Goal: Transaction & Acquisition: Book appointment/travel/reservation

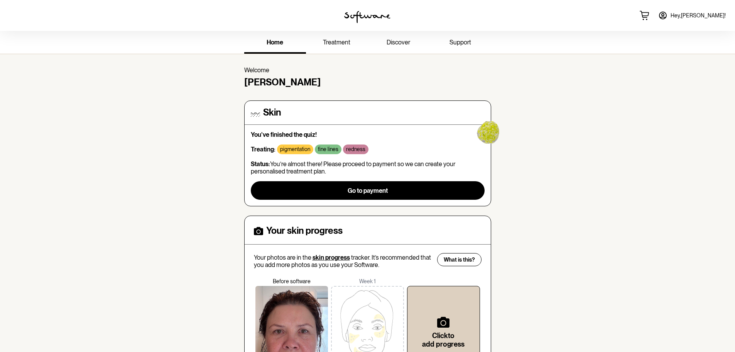
click at [668, 18] on icon at bounding box center [663, 15] width 9 height 9
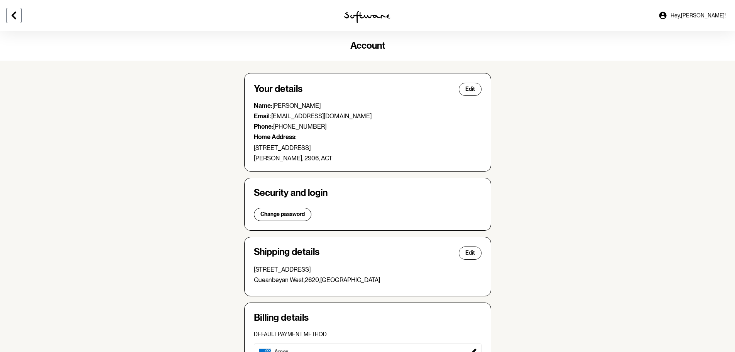
click at [9, 12] on icon at bounding box center [13, 15] width 9 height 9
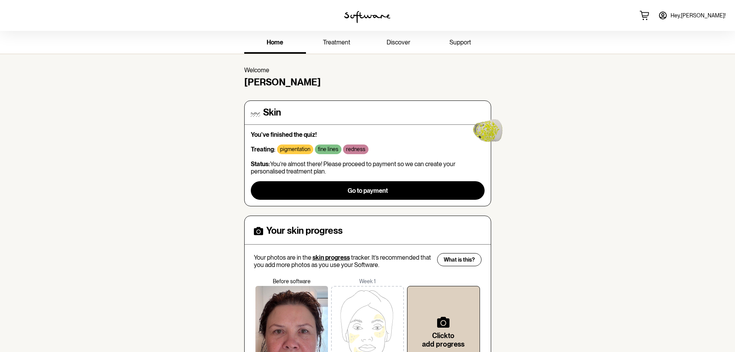
click at [337, 44] on span "treatment" at bounding box center [336, 42] width 27 height 7
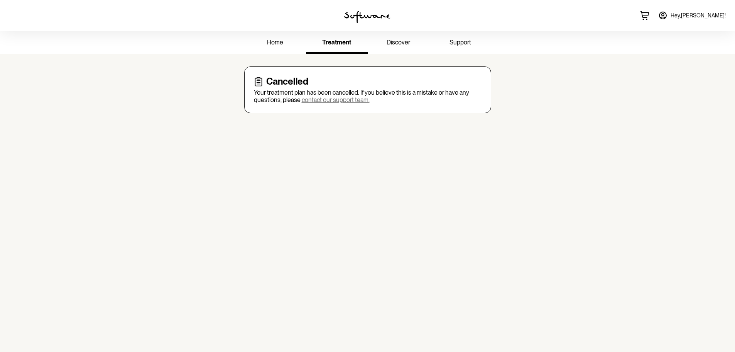
click at [397, 45] on span "discover" at bounding box center [399, 42] width 24 height 7
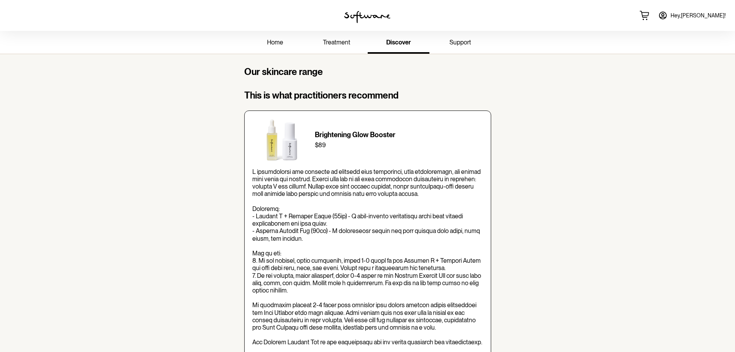
click at [331, 42] on span "treatment" at bounding box center [336, 42] width 27 height 7
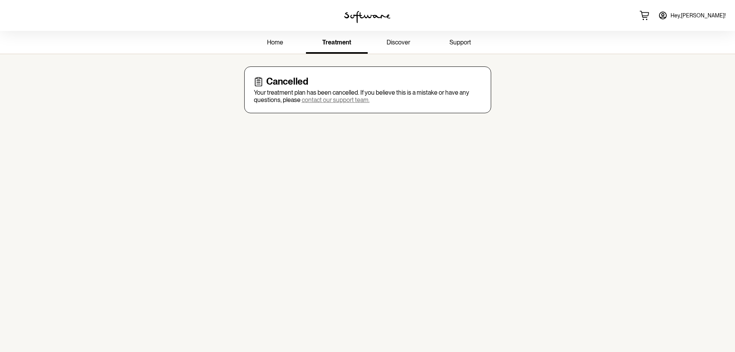
click at [269, 44] on span "home" at bounding box center [275, 42] width 16 height 7
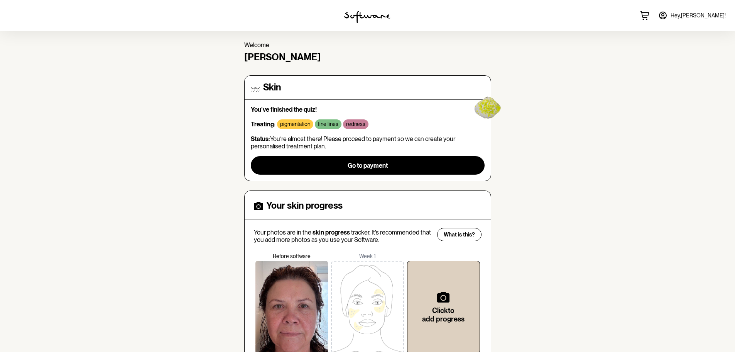
scroll to position [39, 0]
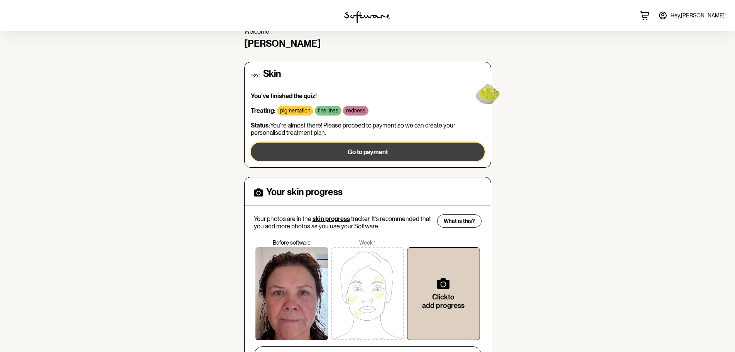
click at [380, 146] on button "Go to payment" at bounding box center [368, 151] width 234 height 19
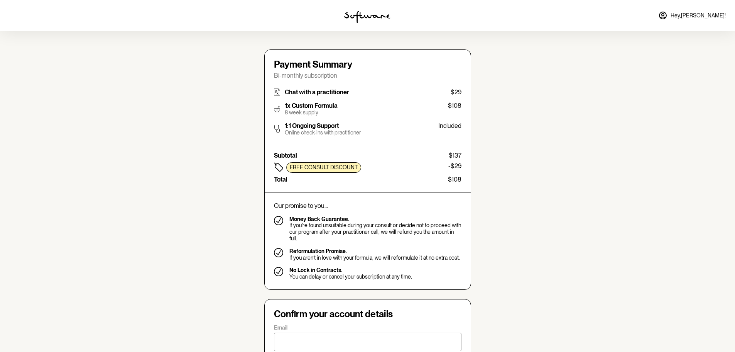
type input "[EMAIL_ADDRESS][DOMAIN_NAME]"
type input "[PHONE_NUMBER]"
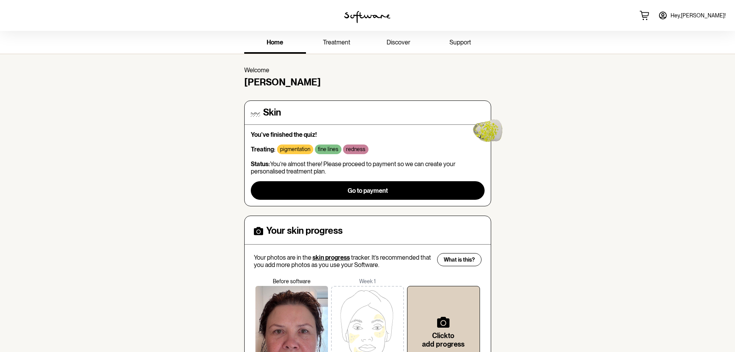
click at [453, 39] on span "support" at bounding box center [461, 42] width 22 height 7
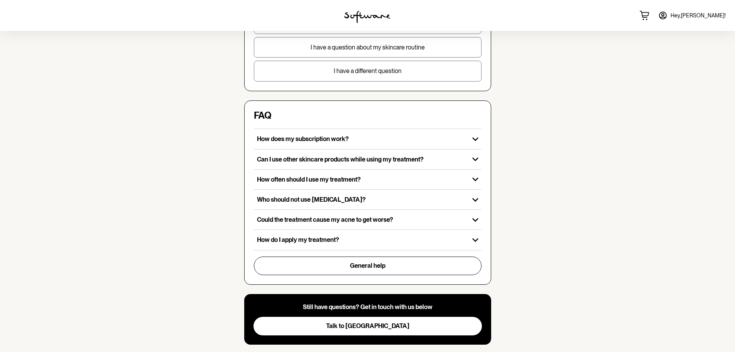
scroll to position [193, 0]
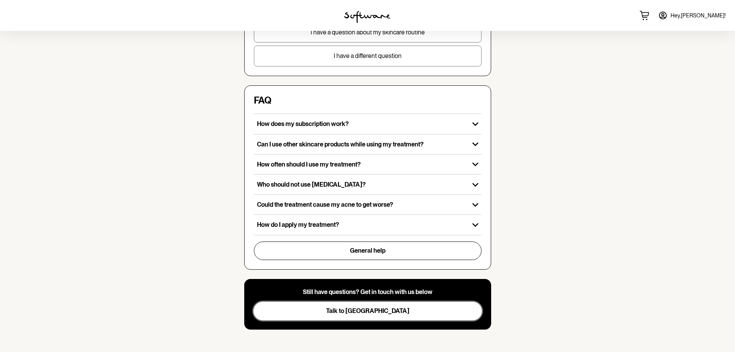
click at [368, 315] on button "Talk to [GEOGRAPHIC_DATA]" at bounding box center [368, 311] width 229 height 19
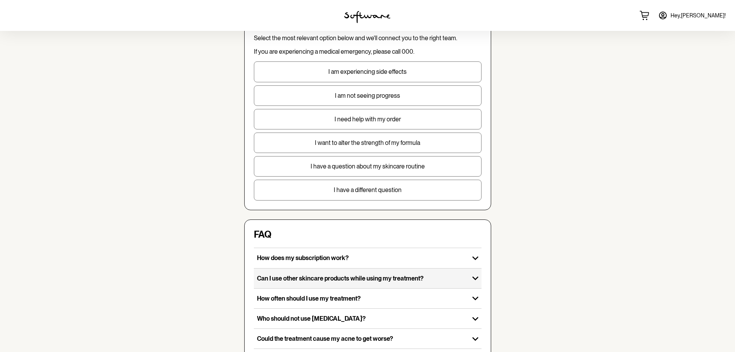
scroll to position [0, 0]
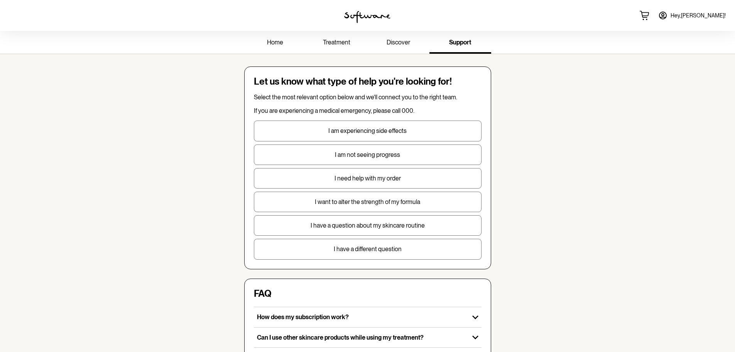
click at [269, 42] on span "home" at bounding box center [275, 42] width 16 height 7
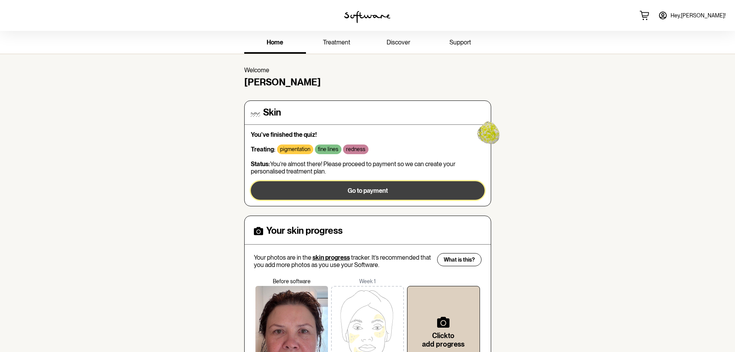
click at [375, 194] on span "Go to payment" at bounding box center [368, 190] width 40 height 7
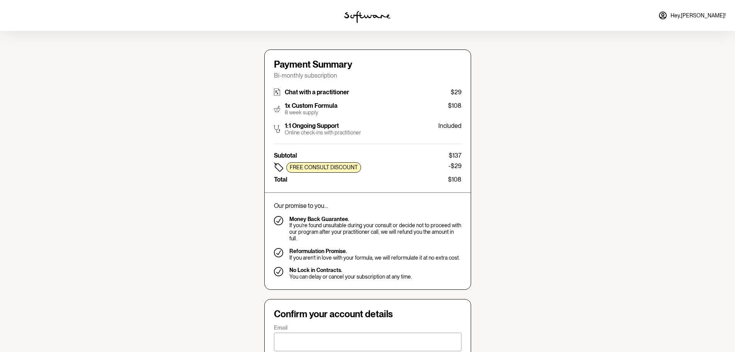
type input "donnaskewes@hotmail.com"
type input "[PHONE_NUMBER]"
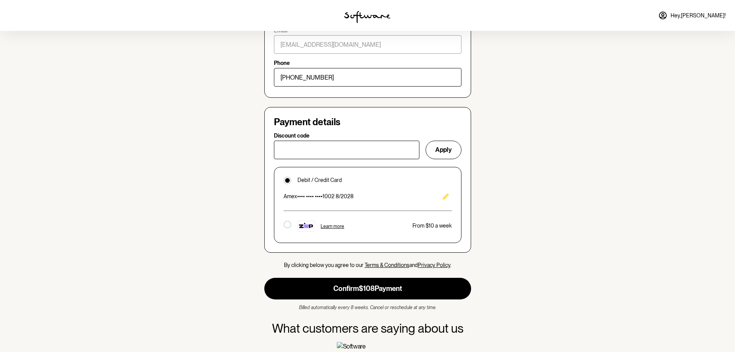
scroll to position [463, 0]
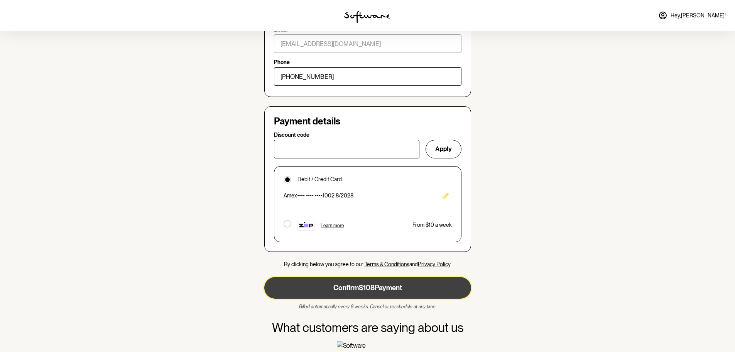
click at [377, 277] on button "Confirm $108 Payment" at bounding box center [367, 288] width 207 height 22
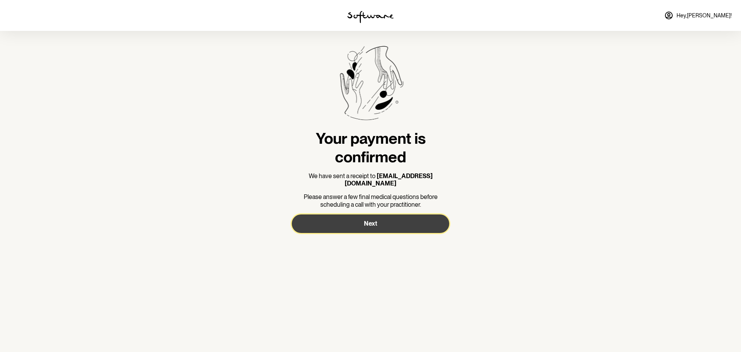
click at [383, 220] on button "Next" at bounding box center [371, 223] width 158 height 19
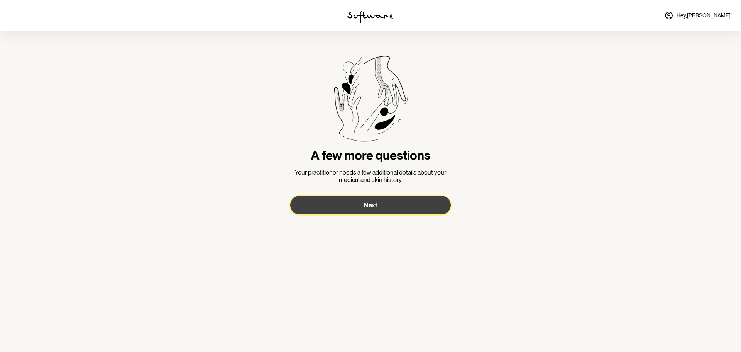
click at [362, 202] on button "Next" at bounding box center [370, 205] width 161 height 19
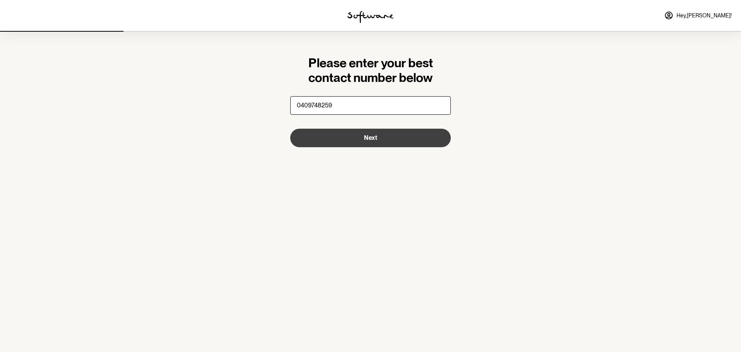
type input "0409748259"
click at [366, 133] on button "Next" at bounding box center [370, 138] width 161 height 19
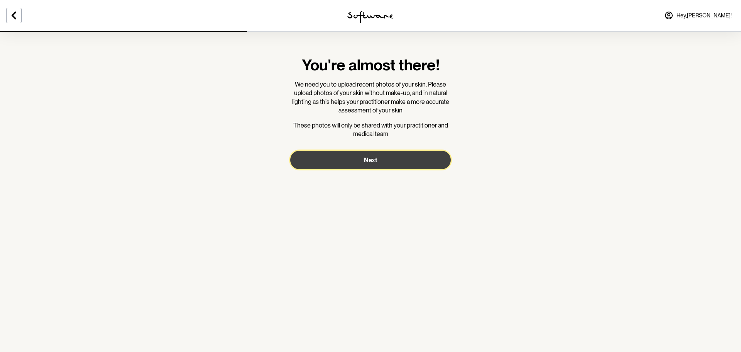
click at [371, 160] on span "Next" at bounding box center [370, 159] width 13 height 7
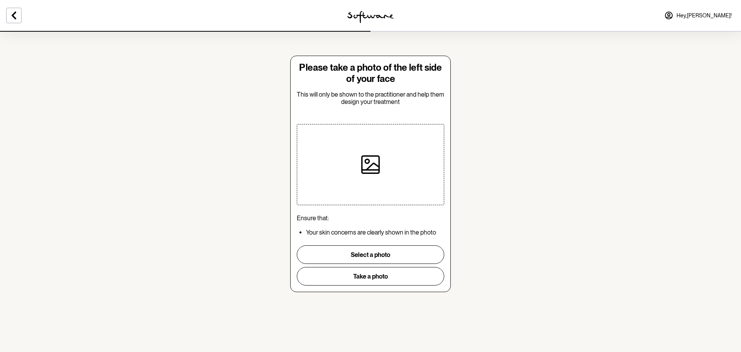
click at [371, 160] on icon at bounding box center [370, 164] width 19 height 19
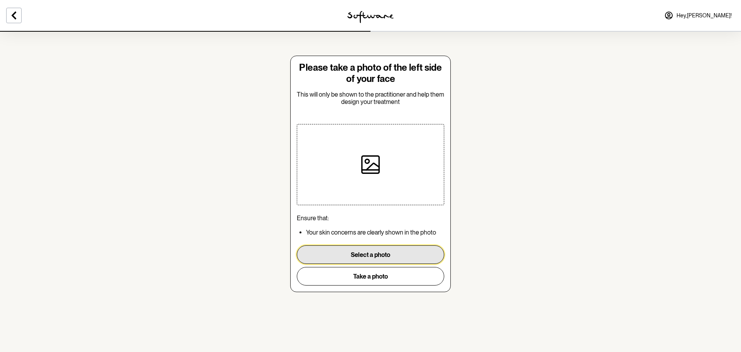
click at [372, 252] on button "Select a photo" at bounding box center [370, 254] width 147 height 19
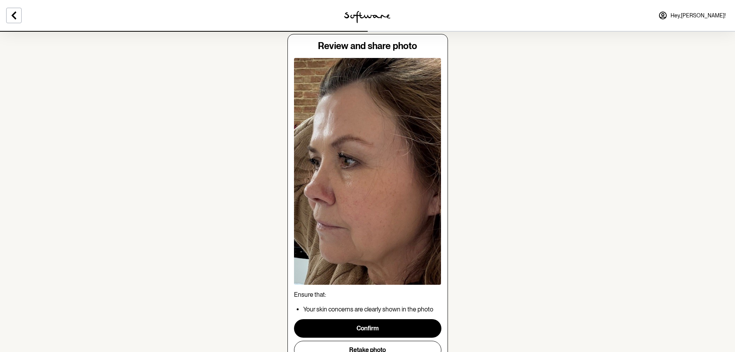
scroll to position [60, 0]
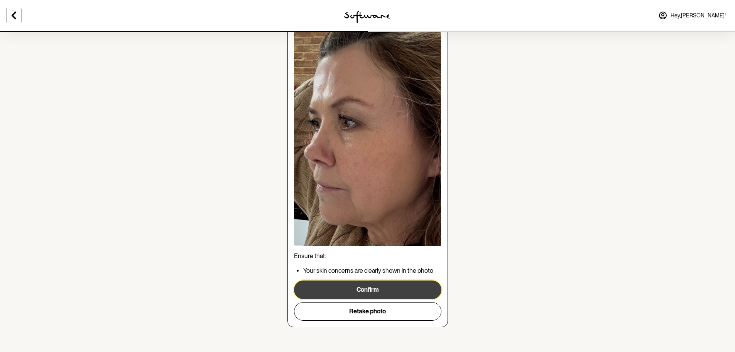
click at [371, 289] on button "Confirm" at bounding box center [367, 289] width 147 height 19
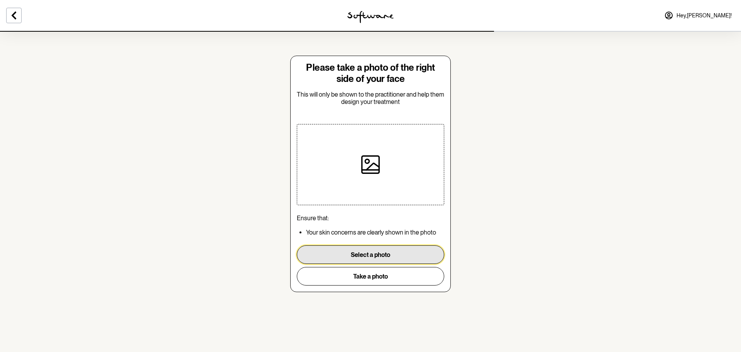
click at [365, 254] on button "Select a photo" at bounding box center [370, 254] width 147 height 19
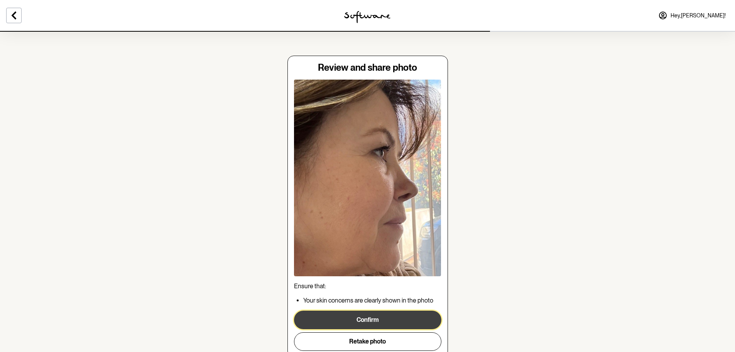
click at [370, 318] on button "Confirm" at bounding box center [367, 319] width 147 height 19
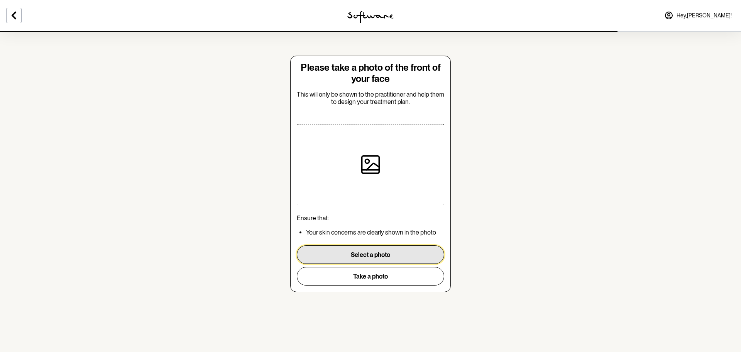
click at [377, 253] on button "Select a photo" at bounding box center [370, 254] width 147 height 19
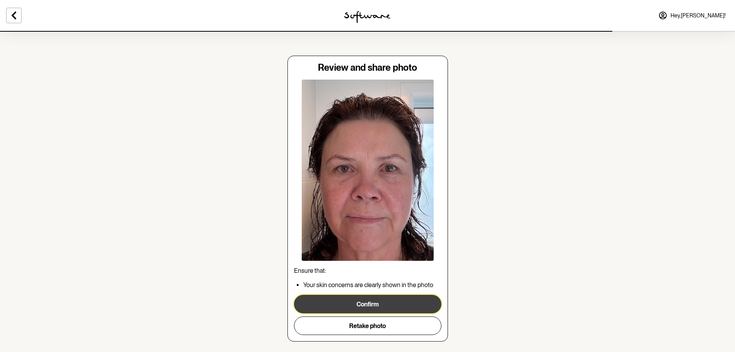
click at [362, 305] on button "Confirm" at bounding box center [367, 304] width 147 height 19
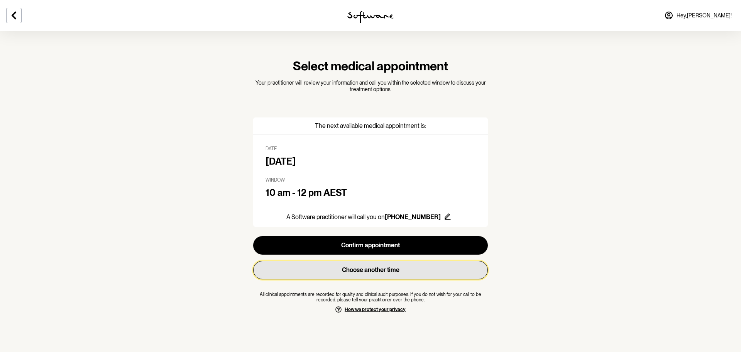
click at [387, 272] on button "Choose another time" at bounding box center [370, 270] width 235 height 19
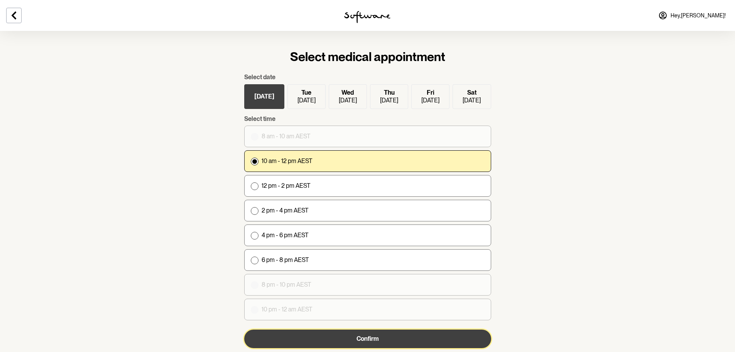
click at [371, 342] on button "Confirm" at bounding box center [367, 338] width 247 height 19
